Goal: Transaction & Acquisition: Purchase product/service

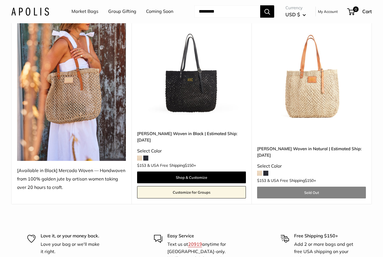
scroll to position [86, 0]
click at [138, 156] on span at bounding box center [139, 158] width 5 height 5
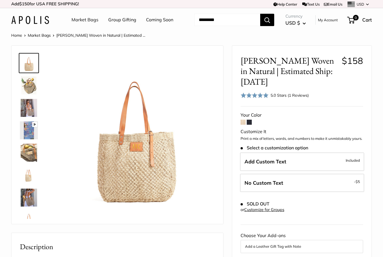
click at [26, 86] on img at bounding box center [29, 86] width 18 height 18
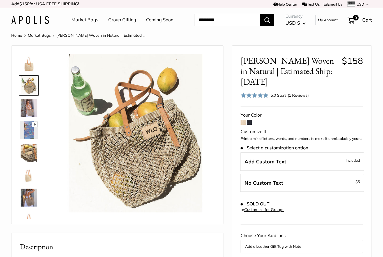
click at [26, 156] on img at bounding box center [29, 153] width 18 height 18
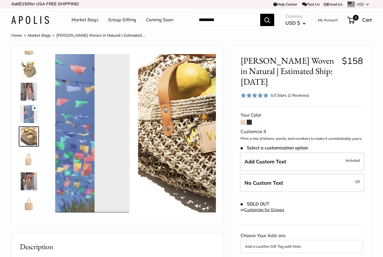
scroll to position [17, 0]
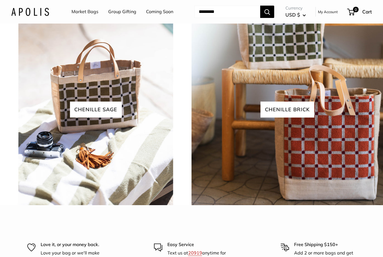
scroll to position [1216, 0]
